Goal: Task Accomplishment & Management: Manage account settings

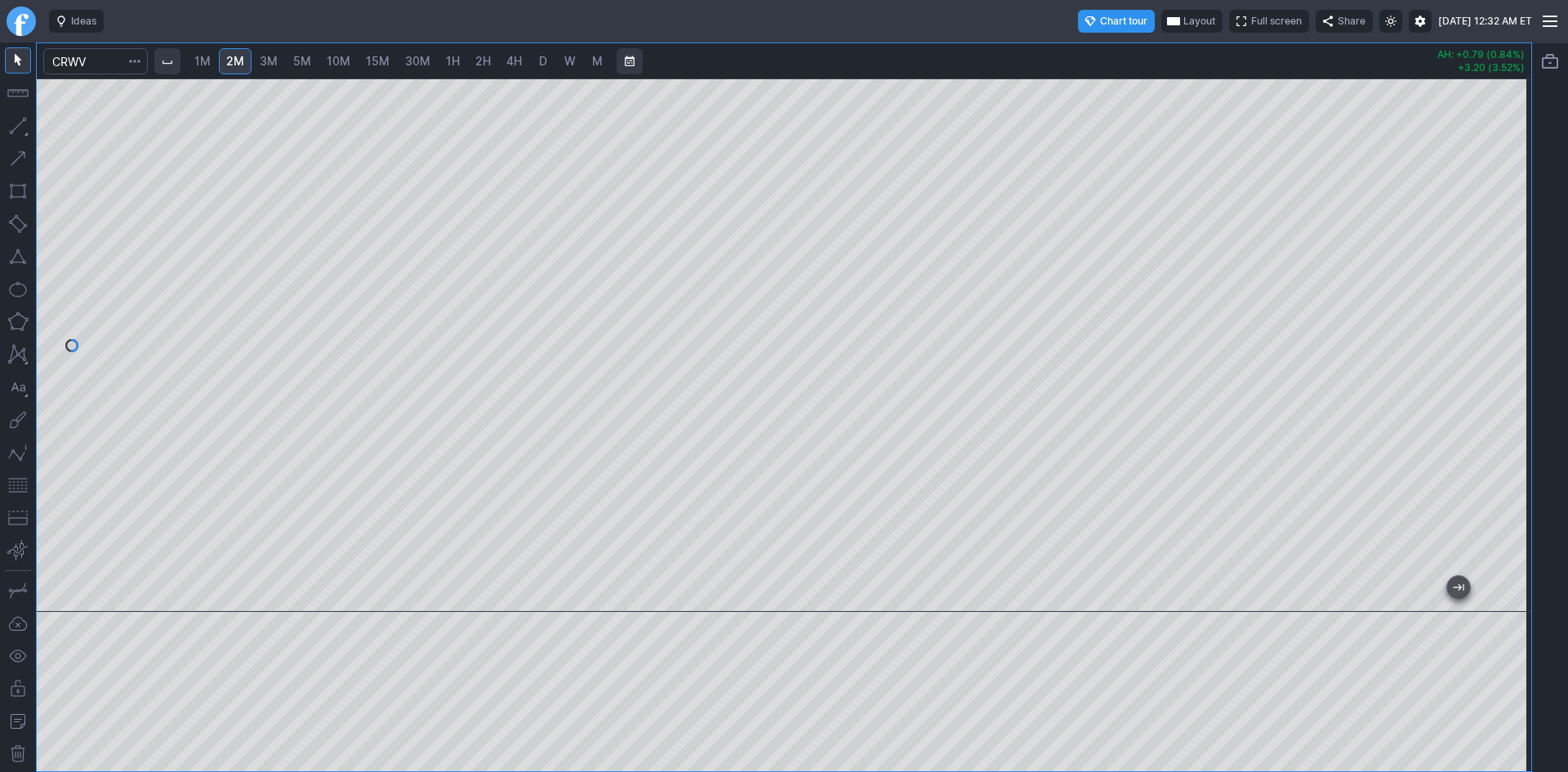
click at [1509, 288] on div at bounding box center [1514, 340] width 34 height 492
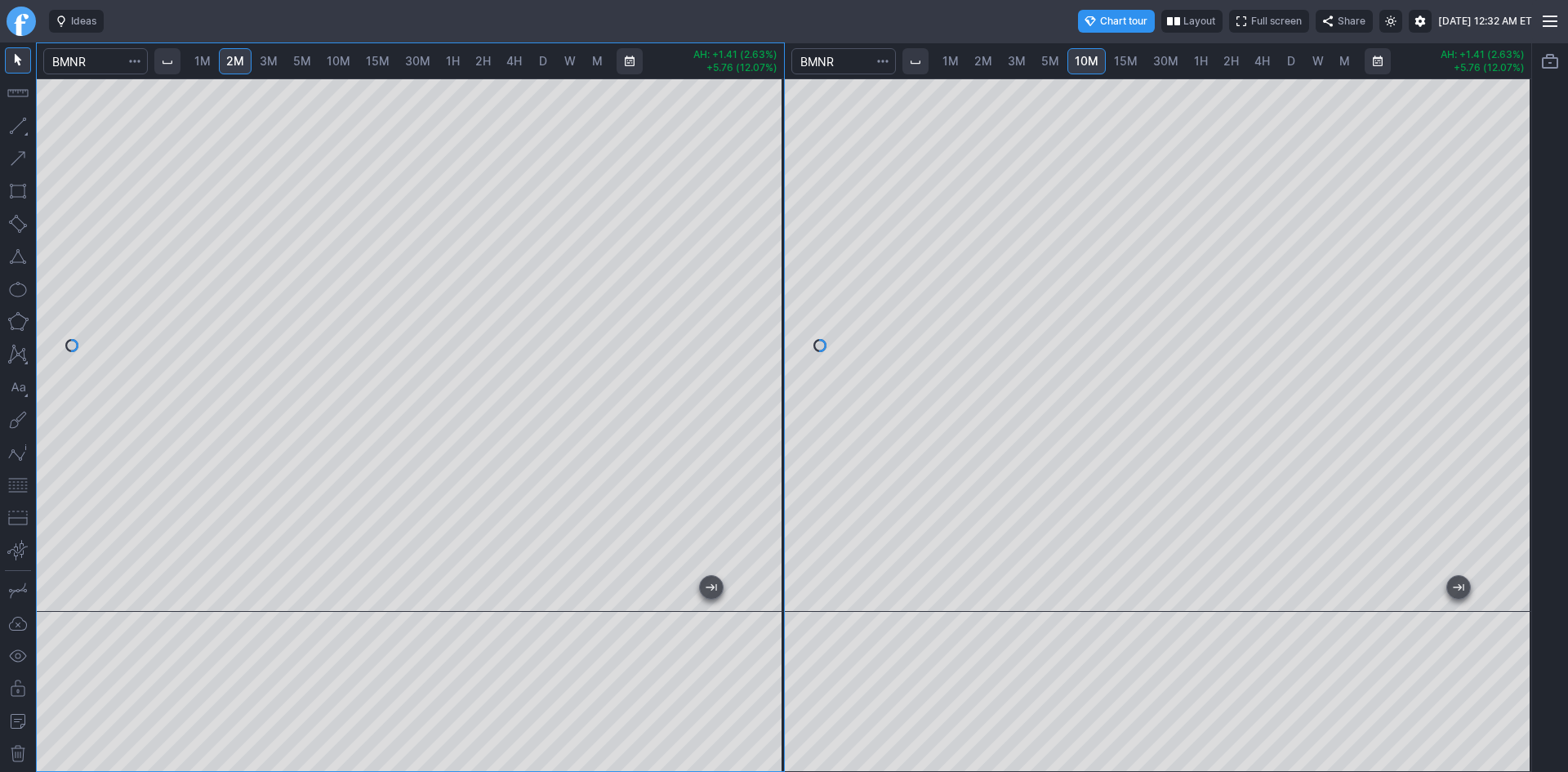
click at [766, 182] on div at bounding box center [410, 345] width 748 height 533
drag, startPoint x: 508, startPoint y: 49, endPoint x: 398, endPoint y: 26, distance: 112.4
click at [399, 26] on div "Ideas Chart tour Layout Full screen Share Sat AUG 23 2025 12:35 AM ET 1M 2M 3M …" at bounding box center [784, 386] width 1568 height 772
click at [813, 167] on div "1M 2M 3M 5M 10M 15M 30M 1H 2H 4H D W M AH: -0.06 (0.38%) +0.93 (6.34%) 1M 2M 3M…" at bounding box center [784, 407] width 1496 height 729
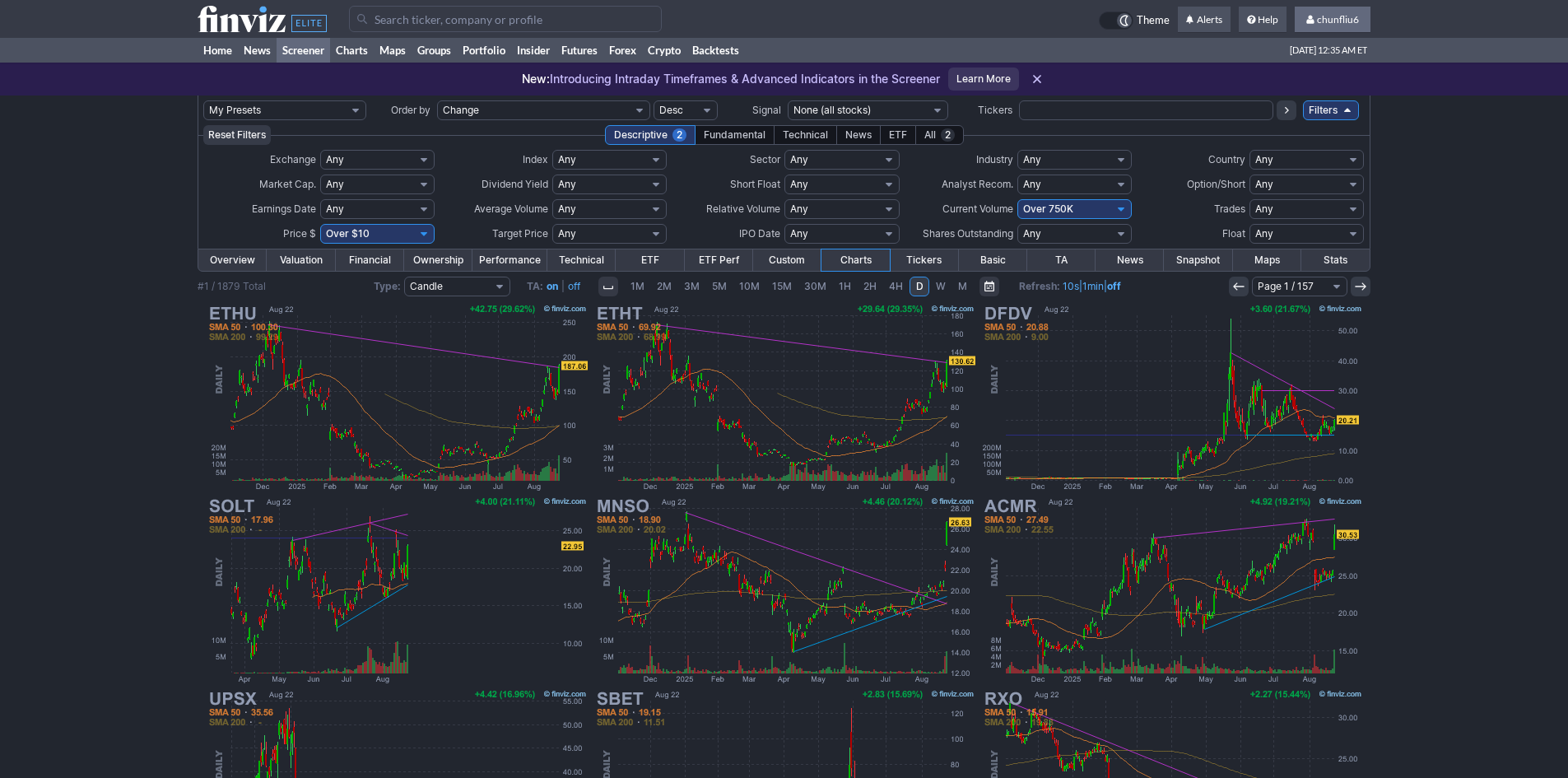
click at [1337, 28] on link "chunfliu6" at bounding box center [1333, 20] width 76 height 27
click at [1294, 124] on link "Sign Out" at bounding box center [1324, 122] width 92 height 27
